Goal: Information Seeking & Learning: Learn about a topic

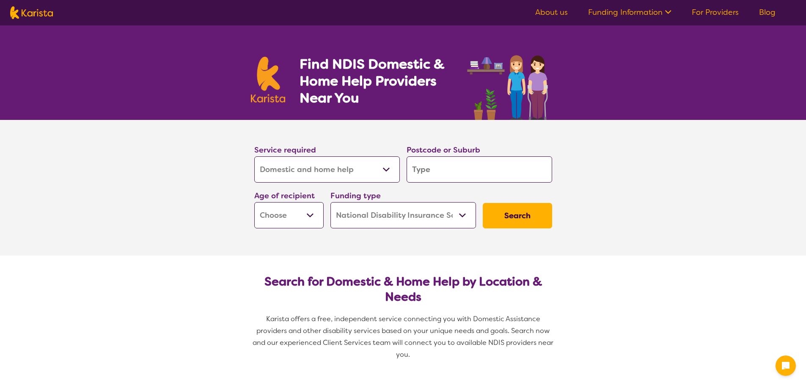
select select "Domestic and home help"
select select "NDIS"
select select "Domestic and home help"
select select "NDIS"
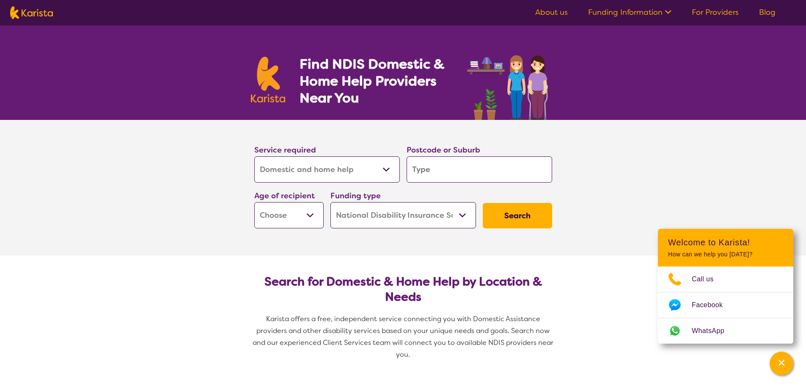
click at [352, 177] on select "Allied Health Assistant Assessment ([MEDICAL_DATA] or [MEDICAL_DATA]) Behaviour…" at bounding box center [327, 169] width 146 height 26
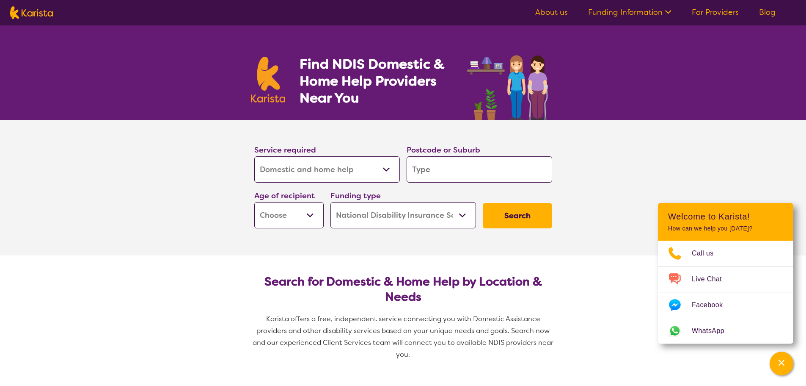
click at [352, 177] on select "Allied Health Assistant Assessment ([MEDICAL_DATA] or [MEDICAL_DATA]) Behaviour…" at bounding box center [327, 169] width 146 height 26
select select "Exercise physiology"
click at [254, 156] on select "Allied Health Assistant Assessment ([MEDICAL_DATA] or [MEDICAL_DATA]) Behaviour…" at bounding box center [327, 169] width 146 height 26
select select "Exercise physiology"
